Goal: Task Accomplishment & Management: Use online tool/utility

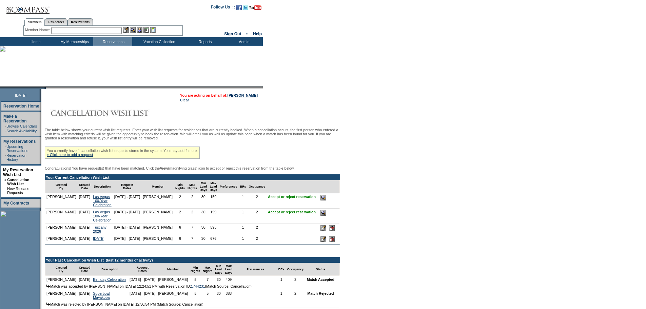
scroll to position [39, 0]
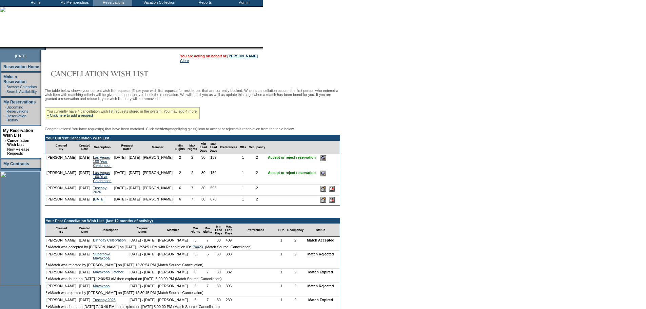
click at [326, 161] on input "image" at bounding box center [323, 158] width 6 height 6
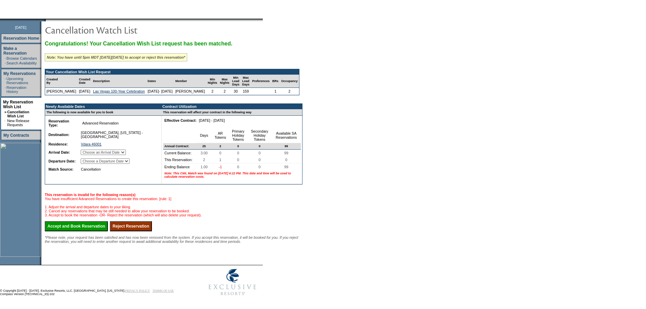
scroll to position [72, 0]
click at [152, 231] on input "Reject Reservation" at bounding box center [131, 226] width 42 height 10
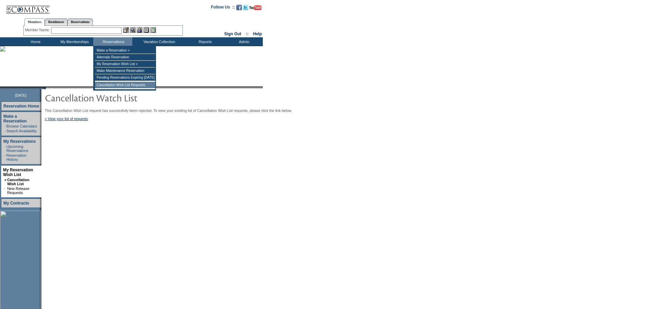
click at [117, 88] on td "Cancellation Wish List Requests" at bounding box center [125, 85] width 60 height 7
